Goal: Task Accomplishment & Management: Manage account settings

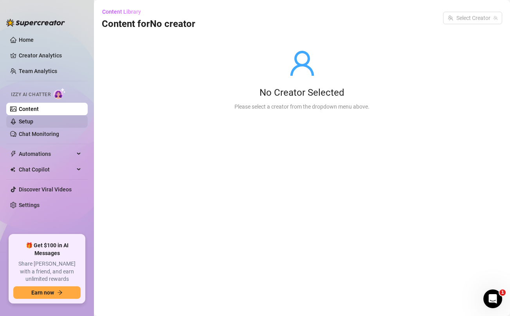
click at [33, 120] on link "Setup" at bounding box center [26, 122] width 14 height 6
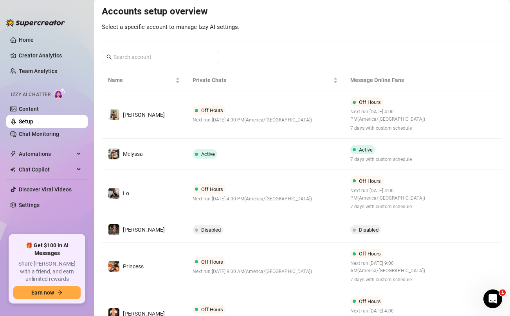
scroll to position [86, 0]
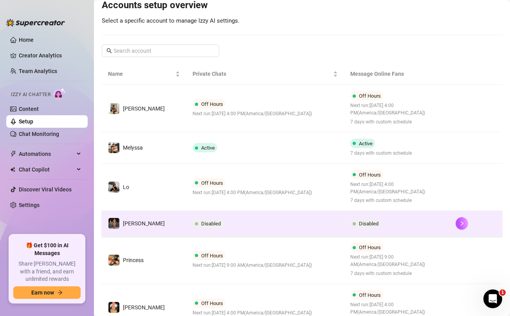
click at [246, 223] on td "Disabled" at bounding box center [265, 223] width 158 height 25
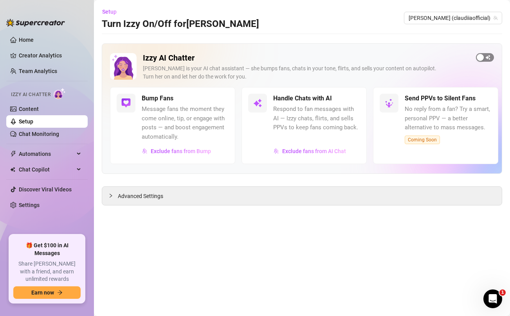
click at [486, 59] on span "button" at bounding box center [485, 57] width 18 height 9
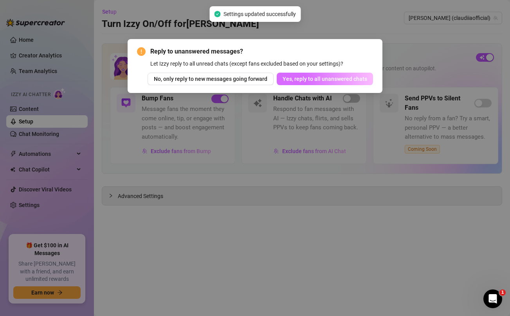
click at [341, 79] on span "Yes, reply to all unanswered chats" at bounding box center [324, 79] width 84 height 6
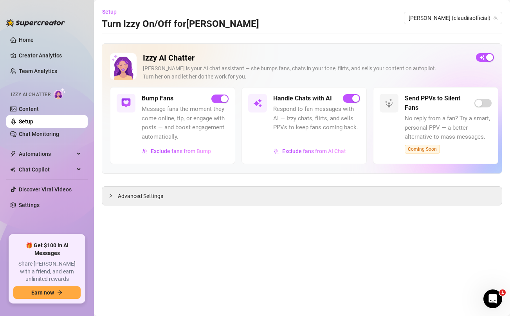
click at [33, 125] on link "Setup" at bounding box center [26, 122] width 14 height 6
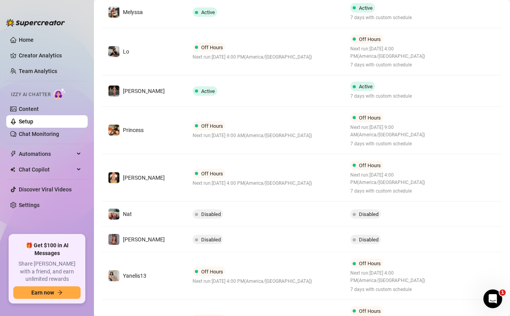
scroll to position [229, 0]
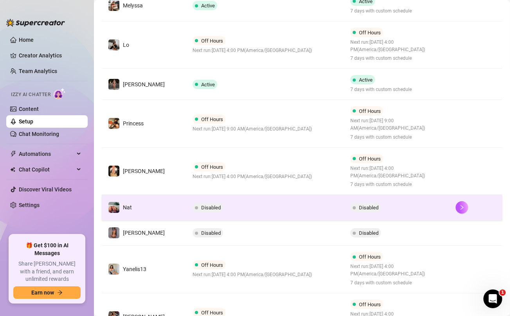
click at [227, 209] on td "Disabled" at bounding box center [265, 207] width 158 height 25
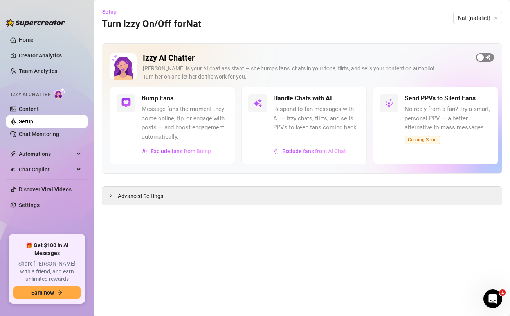
click at [488, 56] on span "button" at bounding box center [485, 57] width 18 height 9
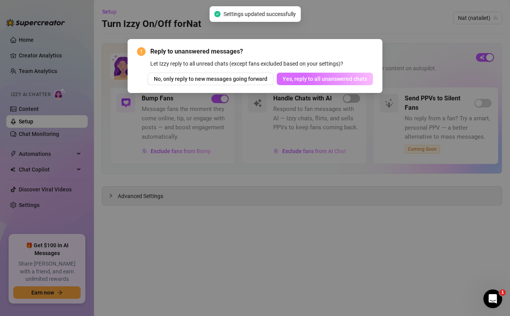
click at [340, 78] on span "Yes, reply to all unanswered chats" at bounding box center [324, 79] width 84 height 6
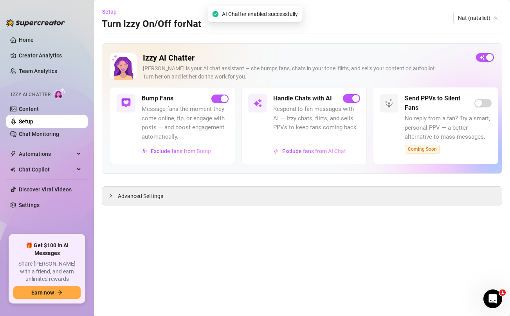
click at [33, 122] on link "Setup" at bounding box center [26, 122] width 14 height 6
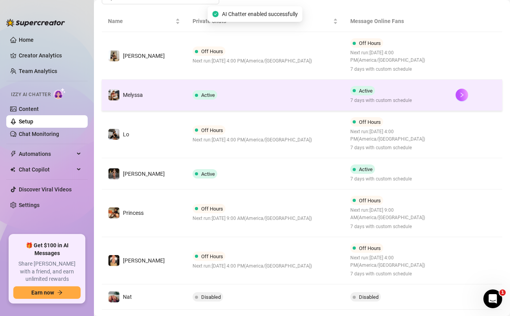
scroll to position [299, 0]
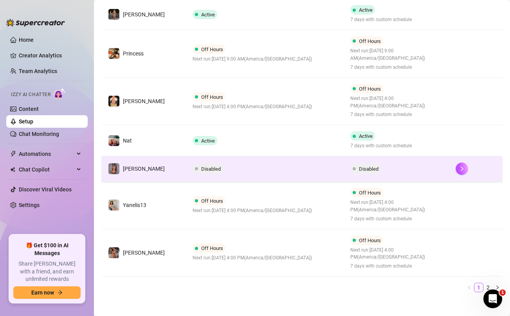
click at [241, 167] on td "Disabled" at bounding box center [265, 168] width 158 height 25
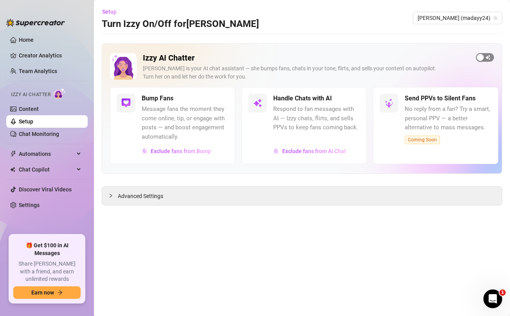
click at [482, 56] on div "button" at bounding box center [479, 57] width 7 height 7
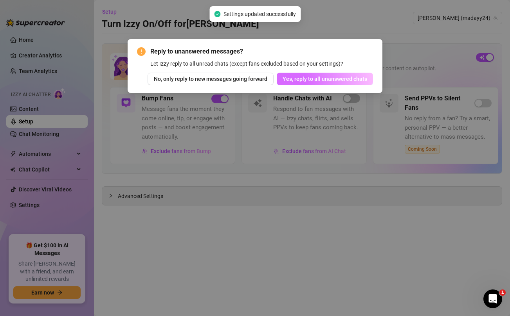
click at [327, 78] on span "Yes, reply to all unanswered chats" at bounding box center [324, 79] width 84 height 6
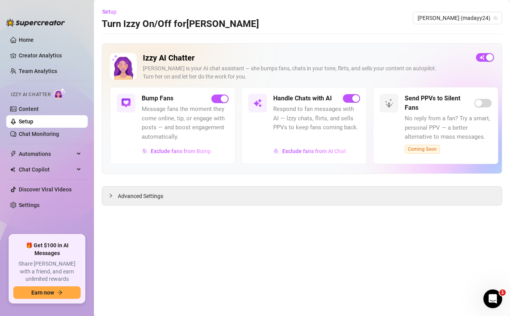
click at [33, 119] on link "Setup" at bounding box center [26, 122] width 14 height 6
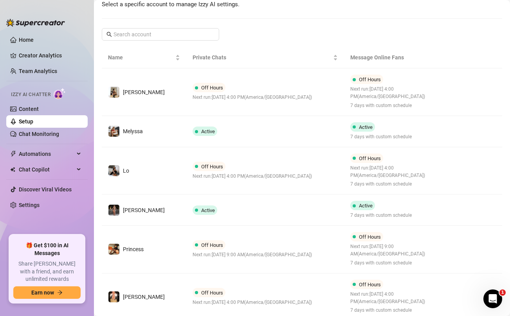
scroll to position [311, 0]
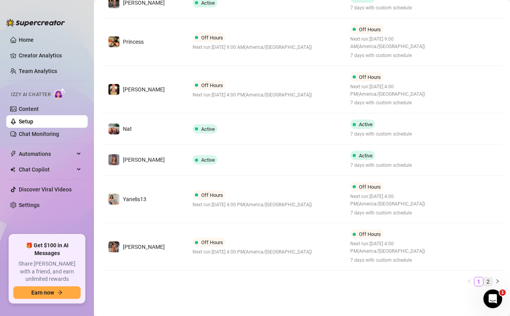
click at [486, 280] on link "2" at bounding box center [488, 282] width 9 height 9
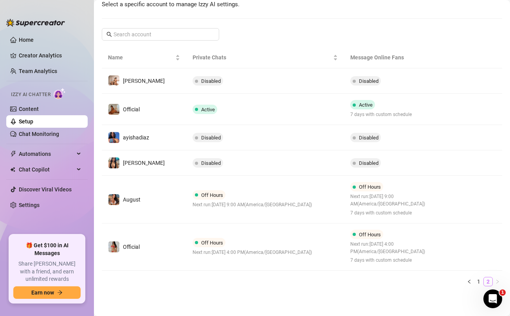
scroll to position [103, 0]
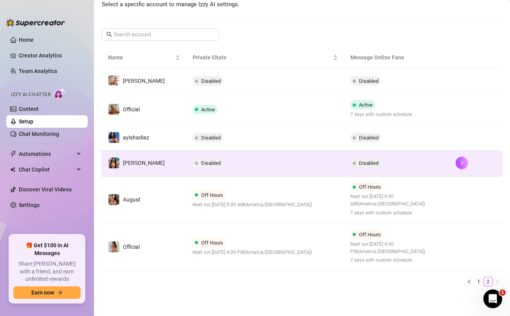
click at [299, 173] on td "Disabled" at bounding box center [265, 163] width 158 height 25
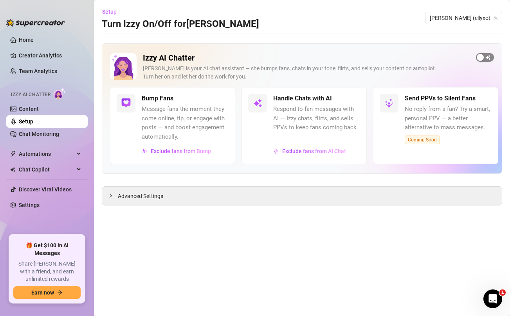
click at [485, 59] on span "button" at bounding box center [485, 57] width 18 height 9
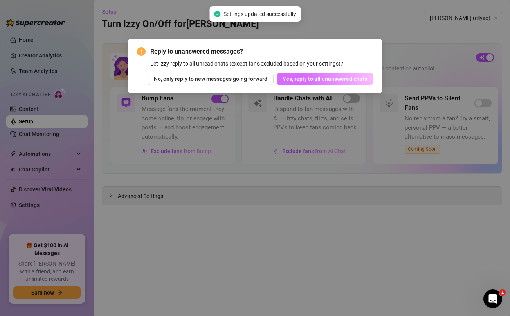
click at [348, 79] on span "Yes, reply to all unanswered chats" at bounding box center [324, 79] width 84 height 6
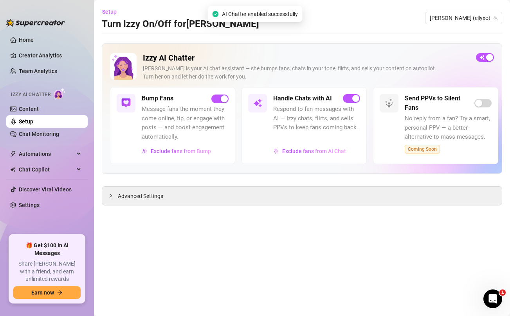
click at [28, 120] on link "Setup" at bounding box center [26, 122] width 14 height 6
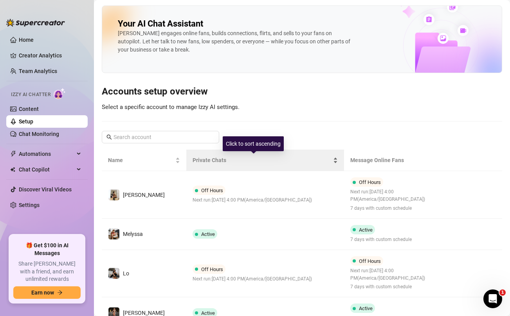
scroll to position [311, 0]
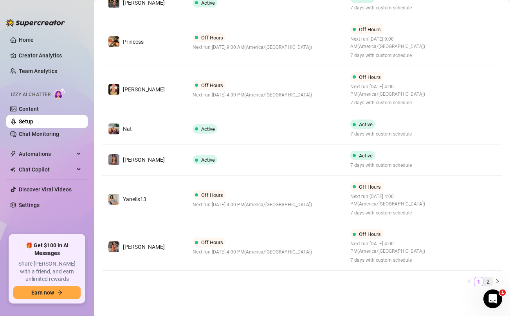
click at [488, 279] on link "2" at bounding box center [488, 282] width 9 height 9
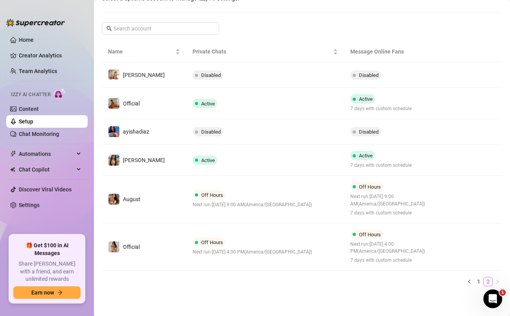
scroll to position [109, 0]
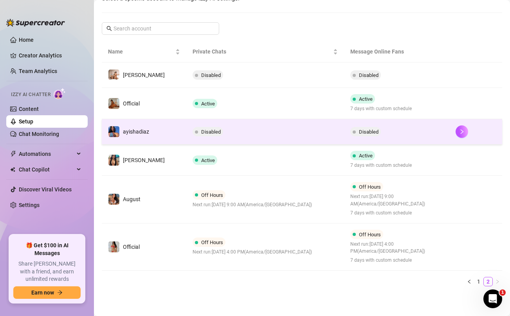
click at [270, 136] on td "Disabled" at bounding box center [265, 131] width 158 height 25
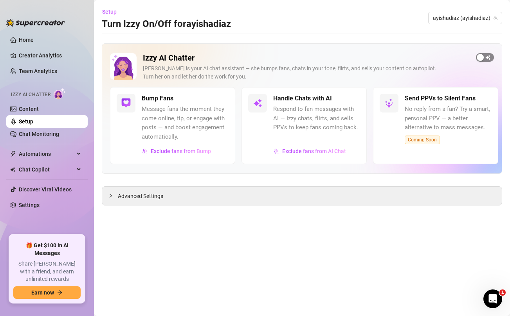
click at [485, 57] on span "button" at bounding box center [485, 57] width 18 height 9
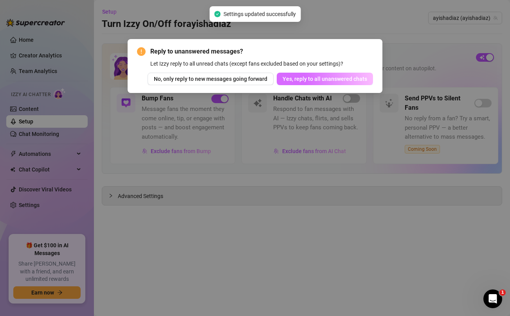
click at [348, 76] on span "Yes, reply to all unanswered chats" at bounding box center [324, 79] width 84 height 6
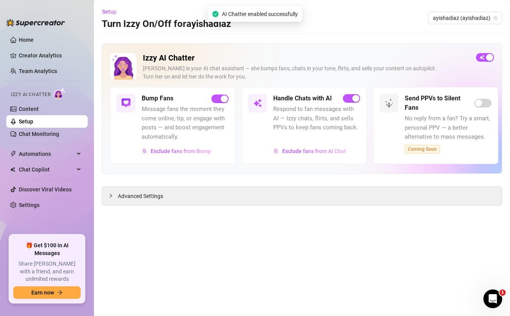
click at [33, 120] on link "Setup" at bounding box center [26, 122] width 14 height 6
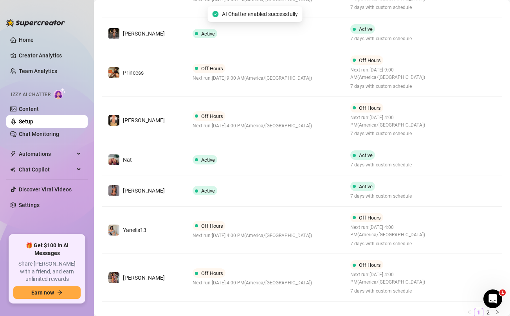
scroll to position [311, 0]
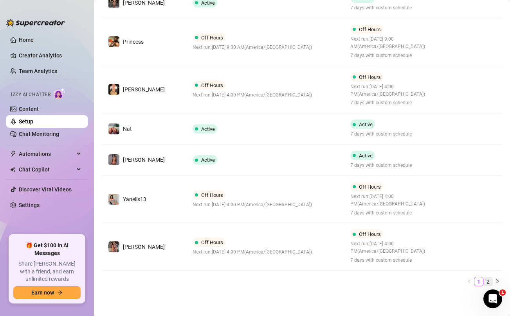
click at [487, 279] on link "2" at bounding box center [488, 282] width 9 height 9
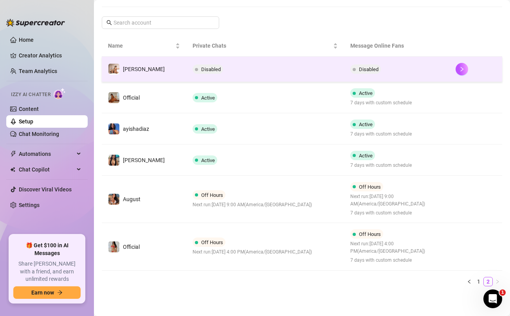
click at [275, 76] on td "Disabled" at bounding box center [265, 69] width 158 height 25
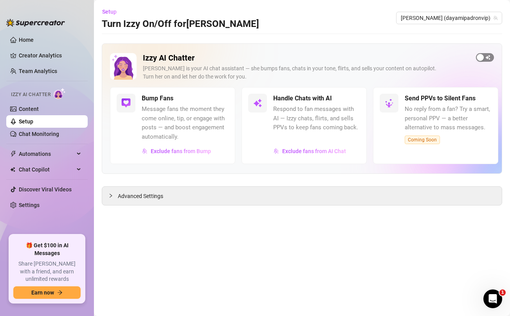
click at [487, 57] on span "button" at bounding box center [485, 57] width 18 height 9
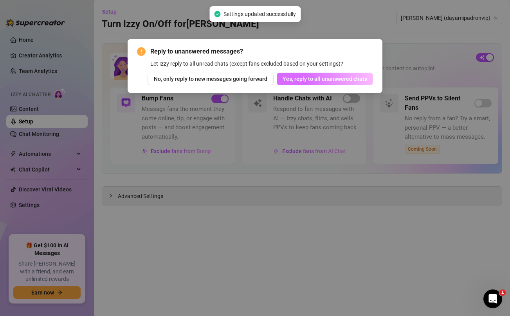
click at [326, 79] on span "Yes, reply to all unanswered chats" at bounding box center [324, 79] width 84 height 6
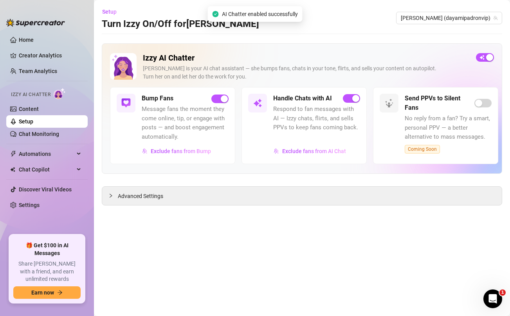
click at [33, 119] on link "Setup" at bounding box center [26, 122] width 14 height 6
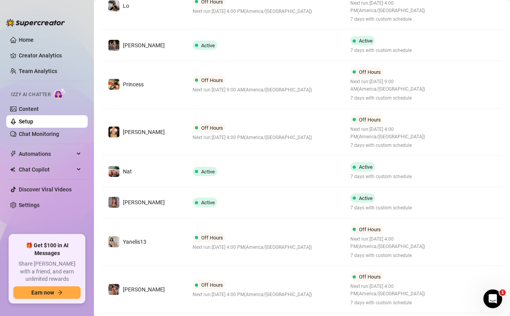
scroll to position [311, 0]
